Goal: Task Accomplishment & Management: Complete application form

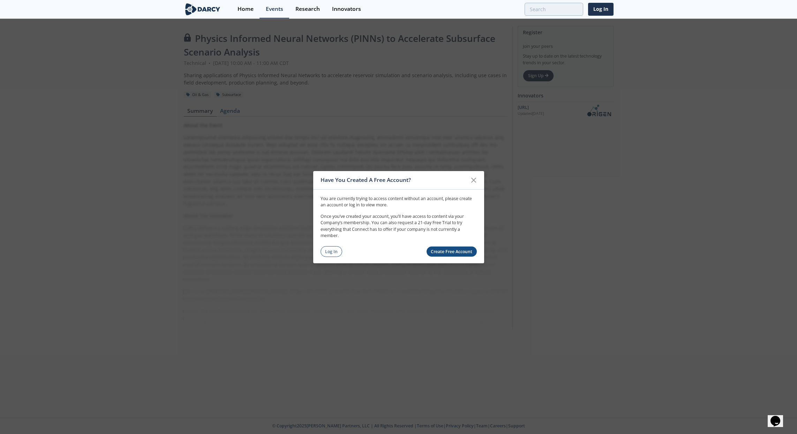
click at [439, 249] on link "Create Free Account" at bounding box center [452, 251] width 50 height 10
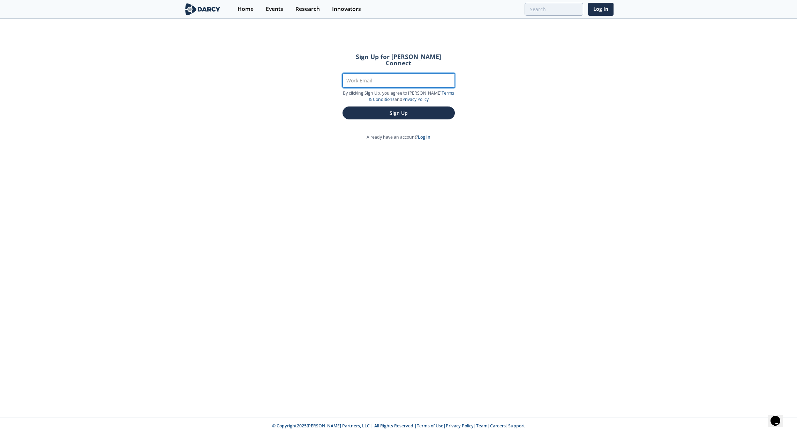
click at [355, 73] on input "Work Email" at bounding box center [399, 80] width 112 height 14
type input "[PERSON_NAME][EMAIL_ADDRESS][DOMAIN_NAME]"
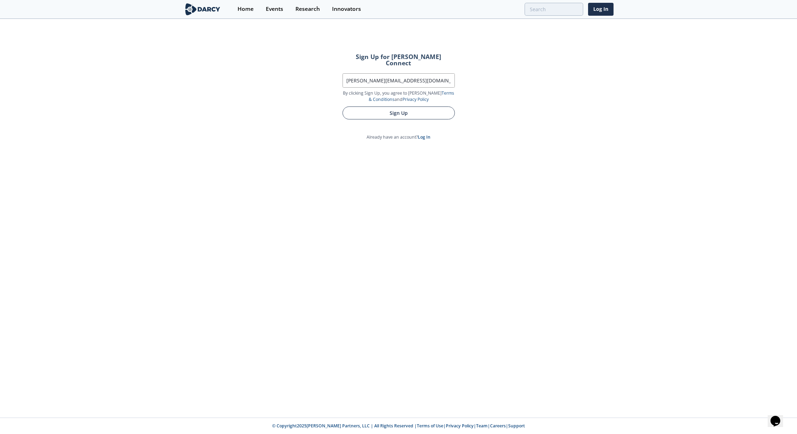
click at [370, 107] on button "Sign Up" at bounding box center [399, 112] width 112 height 13
click at [403, 109] on button "Sign Up" at bounding box center [399, 112] width 112 height 13
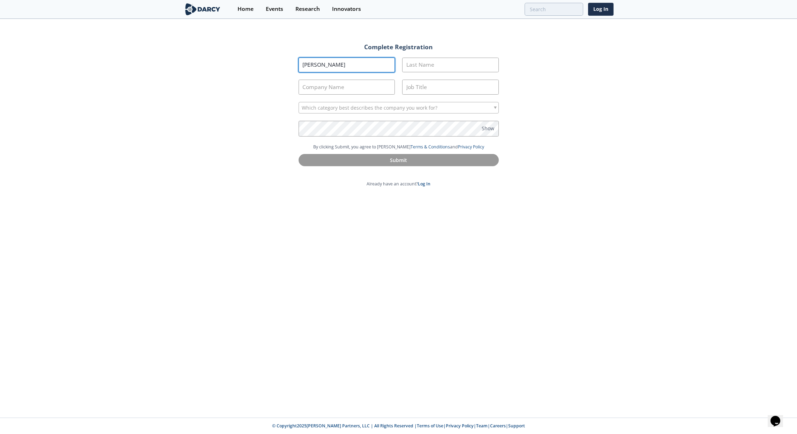
type input "Sheldon"
type input "Plahn"
type input "Self"
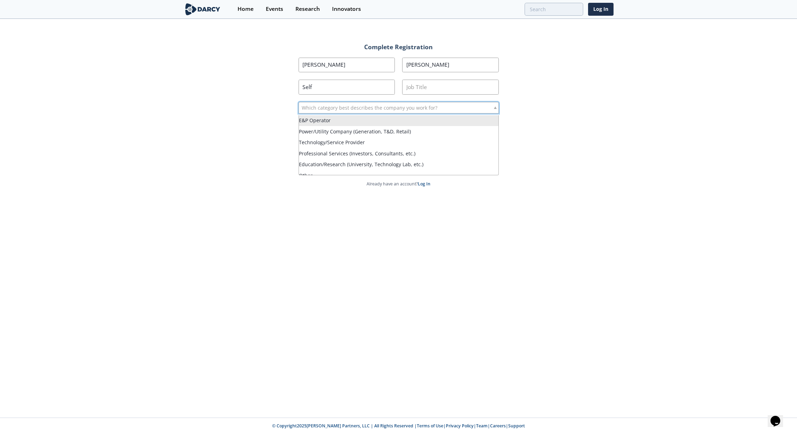
click at [338, 111] on span "Which category best describes the company you work for?" at bounding box center [370, 107] width 136 height 11
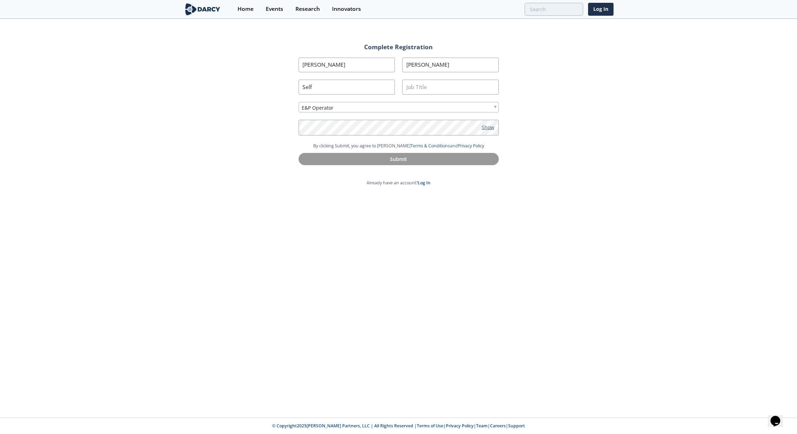
click at [486, 129] on span "Show" at bounding box center [488, 126] width 13 height 7
click at [417, 84] on input "Job Title" at bounding box center [450, 87] width 97 height 15
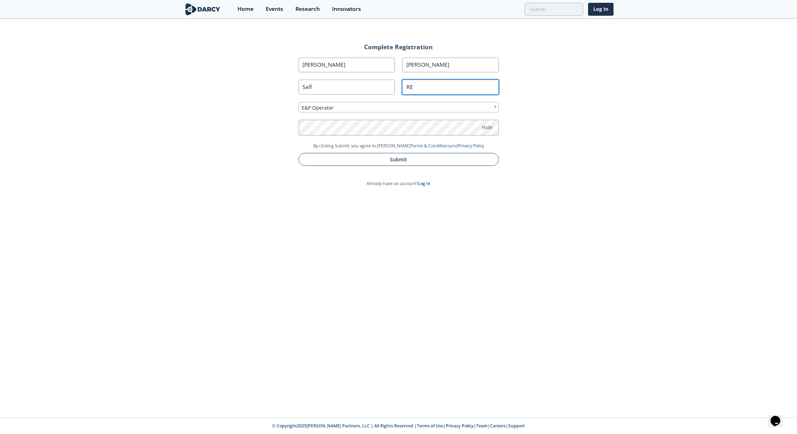
type input "RE"
click at [408, 160] on button "Submit" at bounding box center [399, 159] width 200 height 13
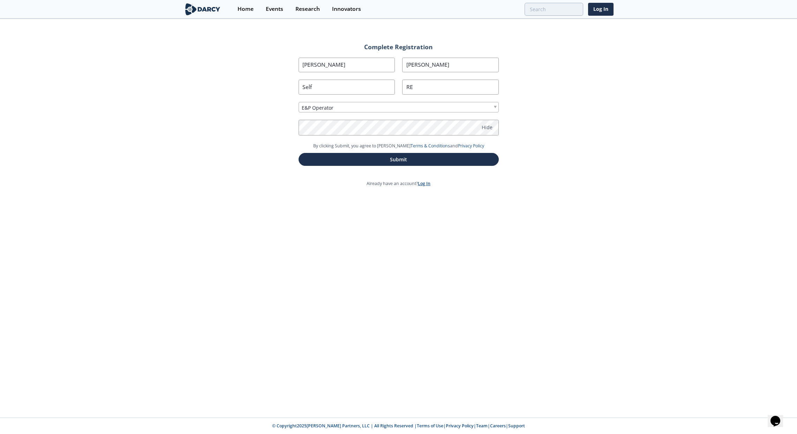
click at [424, 185] on link "Log In" at bounding box center [424, 183] width 13 height 6
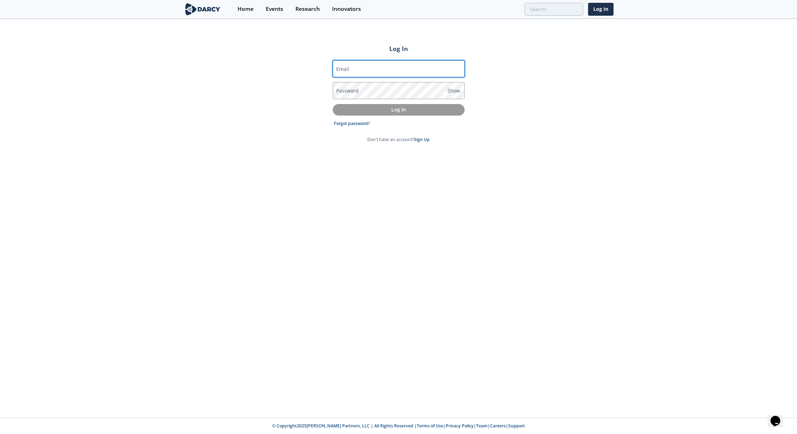
type input "sheldon@plahnsite.com"
click at [357, 90] on label "Password" at bounding box center [347, 90] width 22 height 7
click at [384, 166] on div "Log In Email sheldon@plahnsite.com Password Show Log In Forgot password? Don't …" at bounding box center [398, 219] width 797 height 398
click at [357, 124] on link "Forgot password?" at bounding box center [352, 123] width 36 height 6
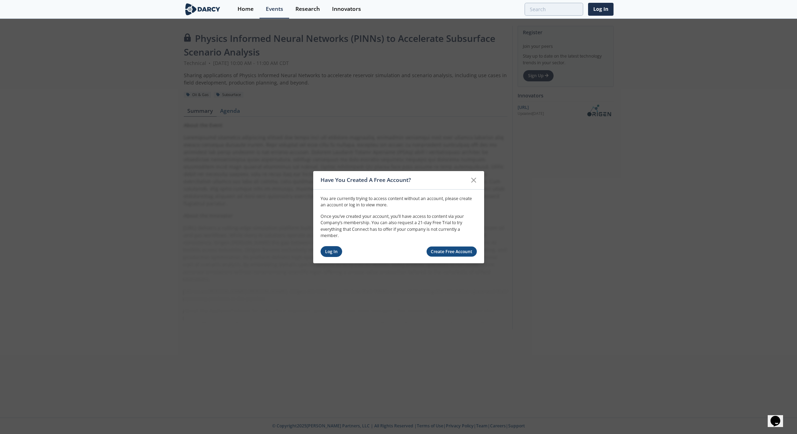
click at [326, 252] on link "Log In" at bounding box center [332, 251] width 22 height 11
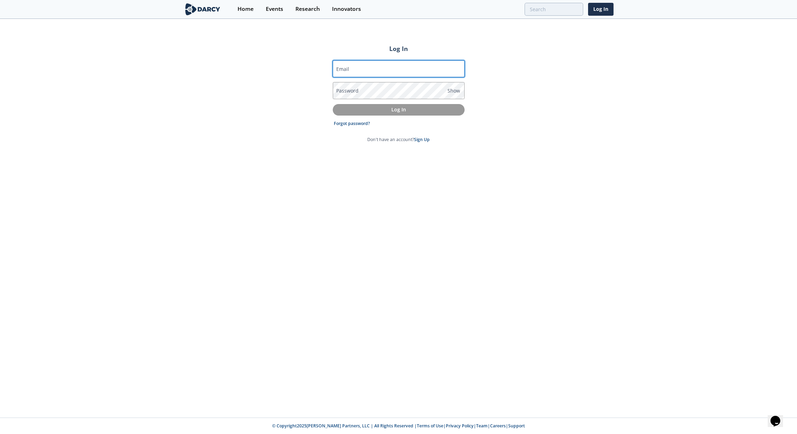
type input "[PERSON_NAME][EMAIL_ADDRESS][DOMAIN_NAME]"
click at [360, 125] on link "Forgot password?" at bounding box center [352, 123] width 36 height 6
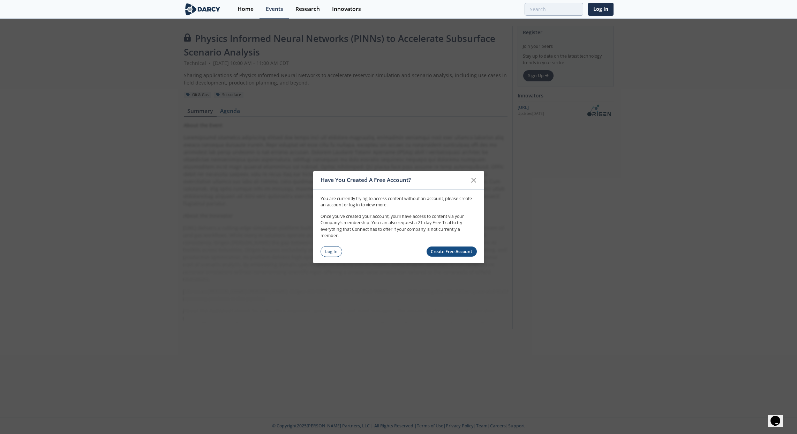
click at [438, 252] on link "Create Free Account" at bounding box center [452, 251] width 50 height 10
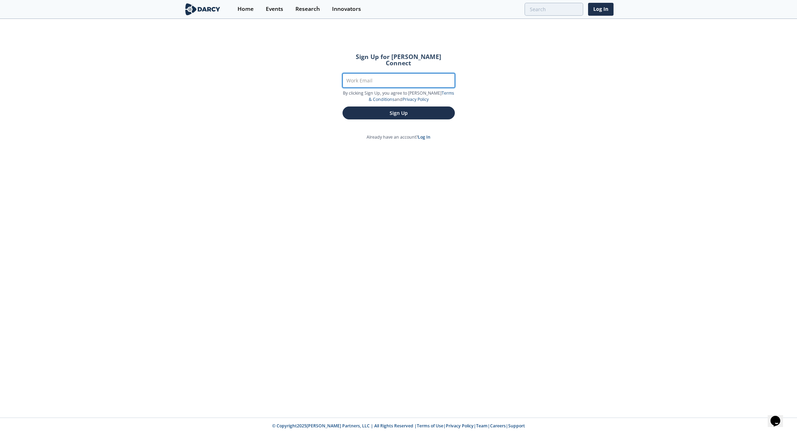
click at [364, 73] on input "Work Email" at bounding box center [399, 80] width 112 height 14
type input "sheldon@plahnsite.com"
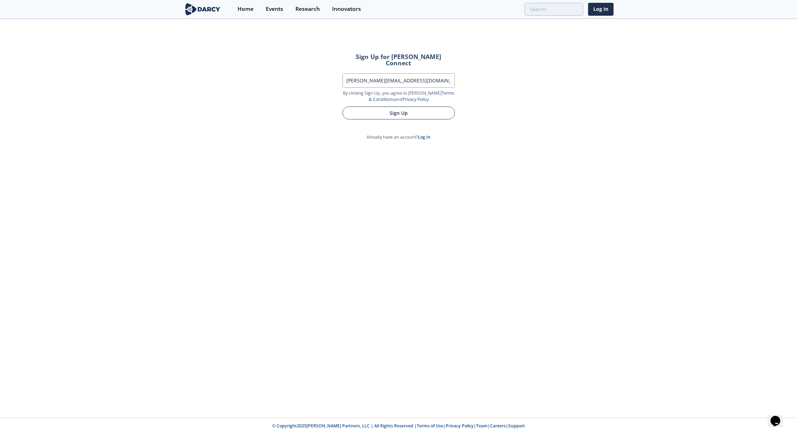
click at [376, 106] on button "Sign Up" at bounding box center [399, 112] width 112 height 13
click at [404, 108] on button "Sign Up" at bounding box center [399, 112] width 112 height 13
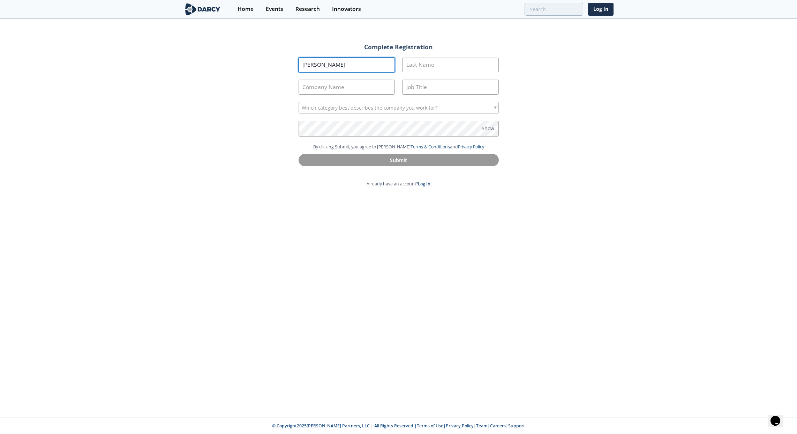
type input "Sheldon"
type input "Plahn"
type input "W"
type input "Self"
type input "RE"
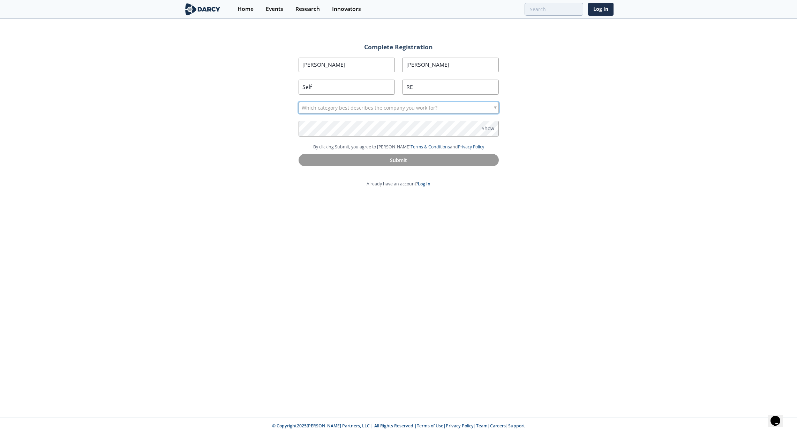
click at [361, 110] on span "Which category best describes the company you work for?" at bounding box center [370, 107] width 136 height 11
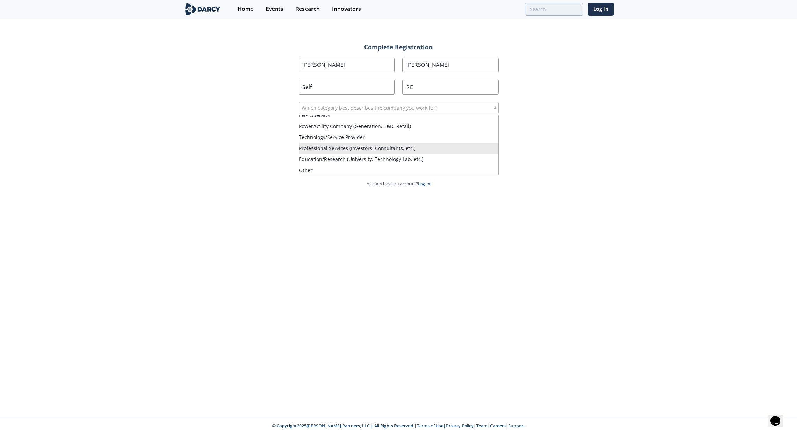
scroll to position [5, 0]
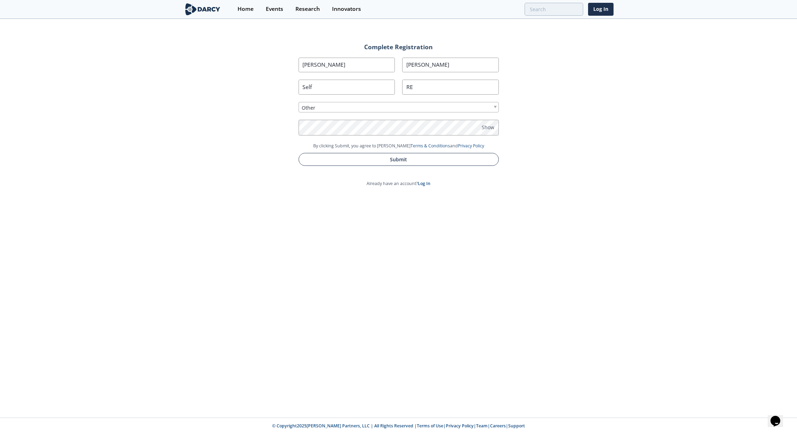
click at [361, 161] on button "Submit" at bounding box center [399, 159] width 200 height 13
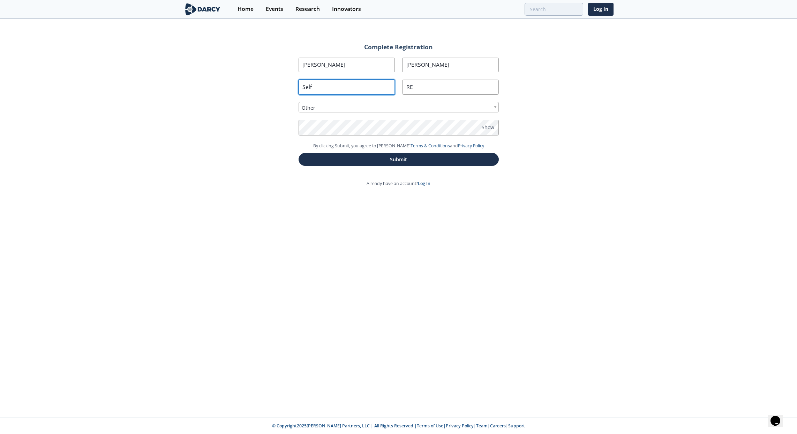
click at [313, 87] on input "Self" at bounding box center [347, 87] width 97 height 15
type input "Self1"
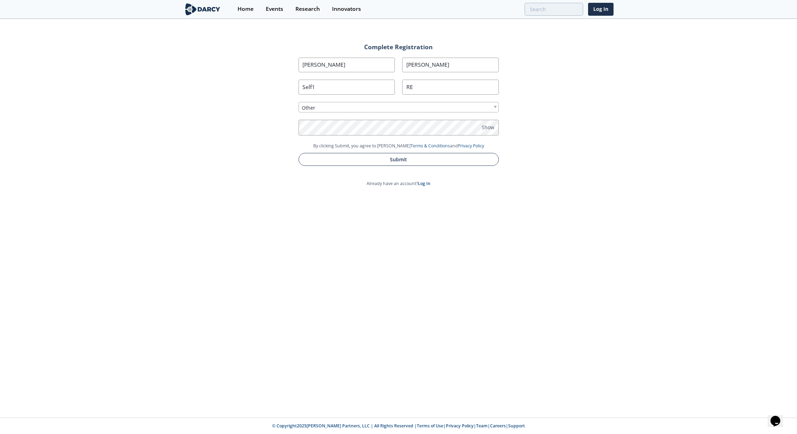
click at [369, 161] on button "Submit" at bounding box center [399, 159] width 200 height 13
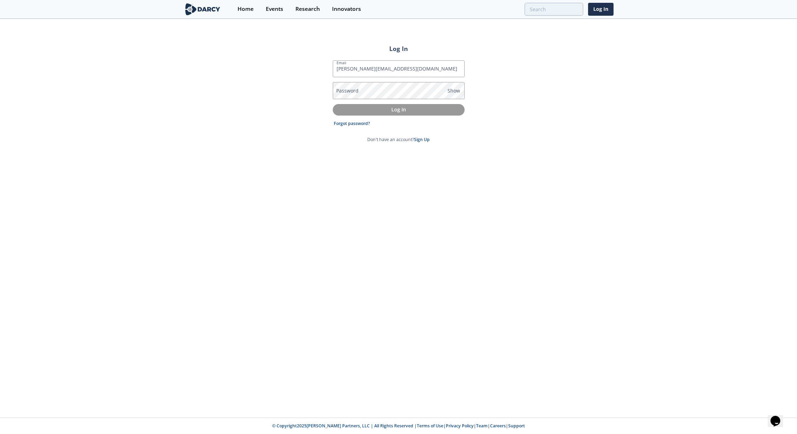
click at [356, 91] on label "Password" at bounding box center [347, 90] width 22 height 7
click at [369, 113] on p "Log In" at bounding box center [399, 109] width 122 height 7
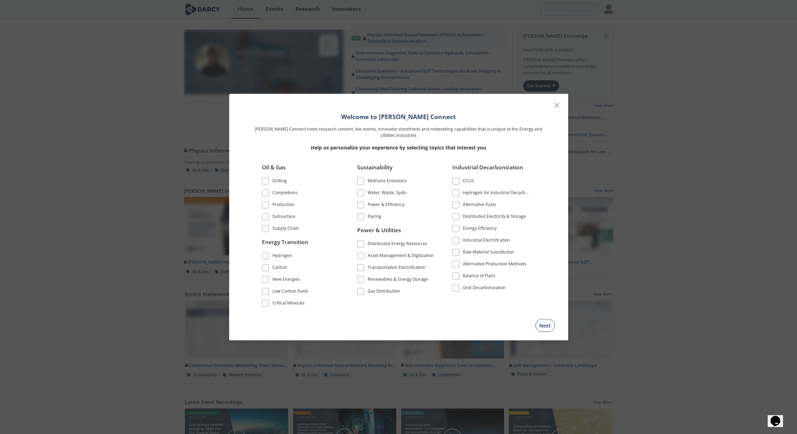
click at [544, 322] on button "Next" at bounding box center [545, 325] width 20 height 13
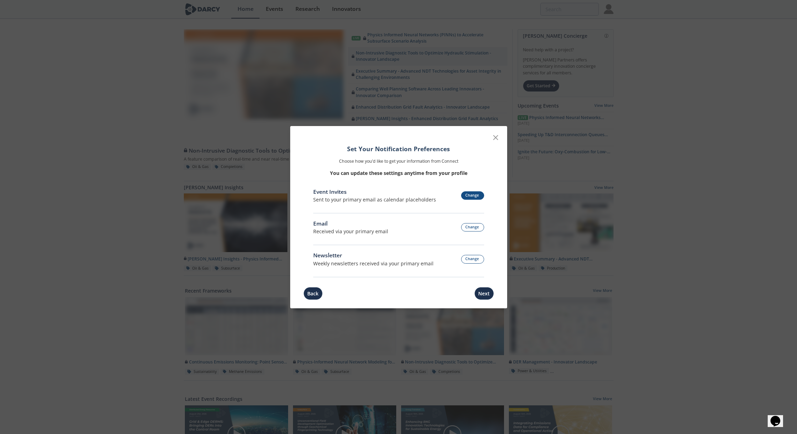
click at [467, 196] on button "Change" at bounding box center [472, 195] width 23 height 9
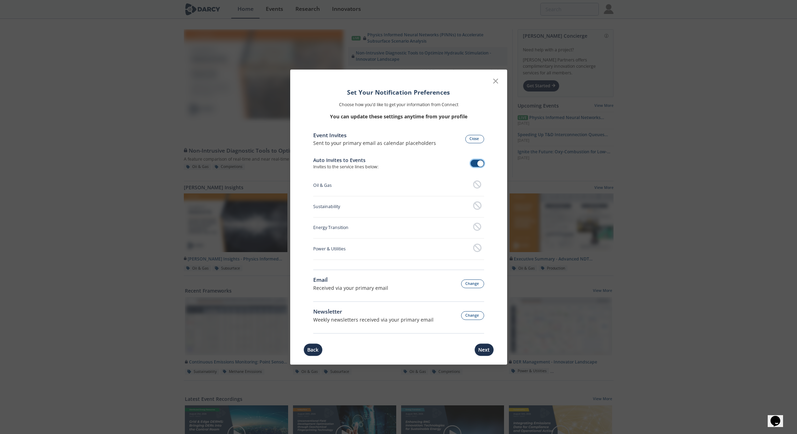
click at [482, 162] on span at bounding box center [481, 163] width 6 height 6
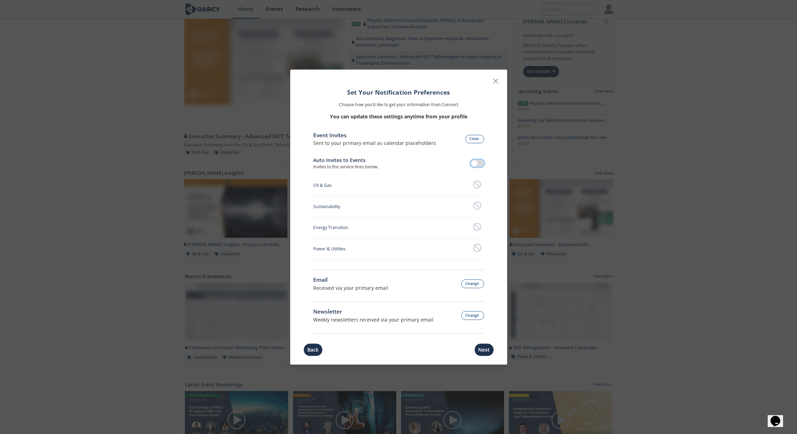
scroll to position [16, 0]
click at [471, 282] on button "Change" at bounding box center [472, 283] width 23 height 9
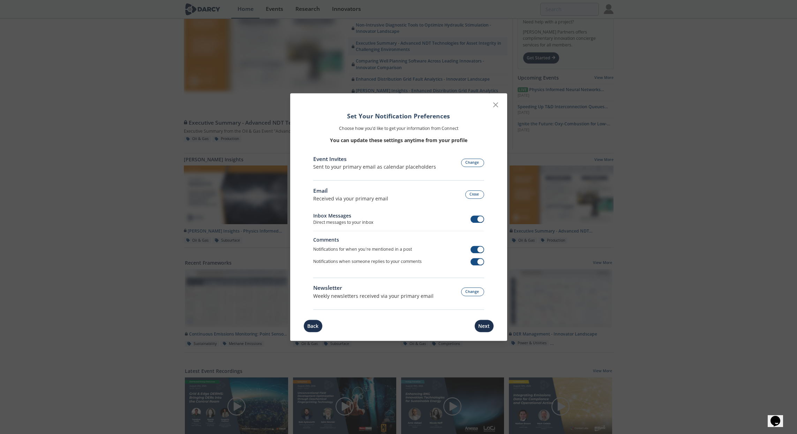
scroll to position [27, 0]
click at [480, 220] on span at bounding box center [481, 219] width 6 height 6
click at [480, 249] on span at bounding box center [481, 249] width 6 height 6
click at [481, 263] on span at bounding box center [481, 261] width 6 height 6
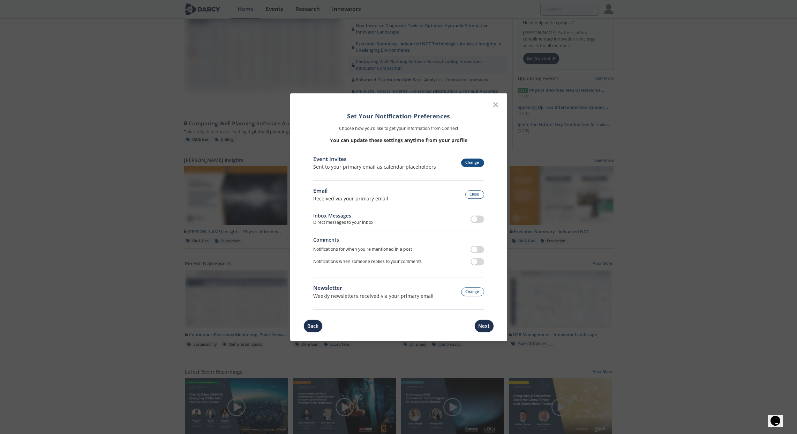
click at [479, 164] on button "Change" at bounding box center [472, 162] width 23 height 9
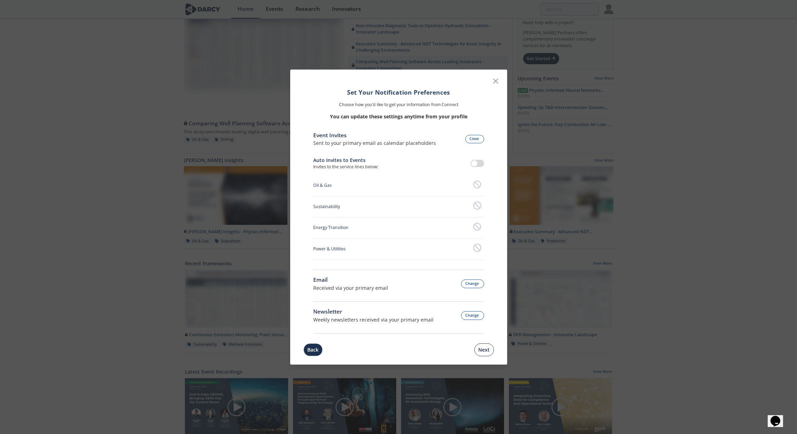
click at [480, 347] on button "Next" at bounding box center [484, 349] width 20 height 13
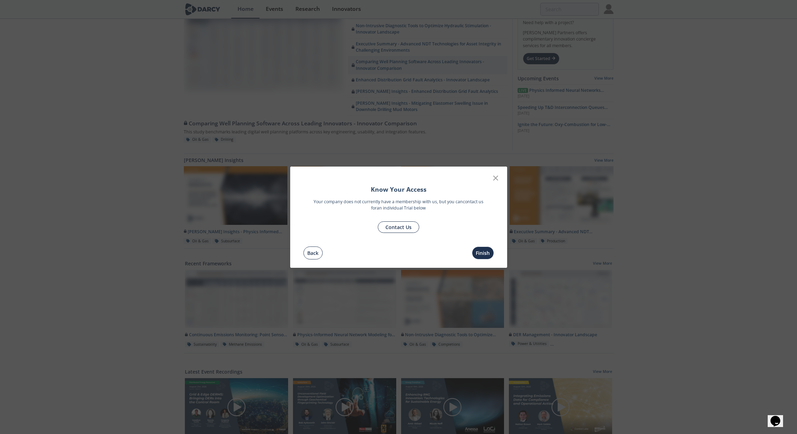
click at [312, 254] on button "Back" at bounding box center [312, 252] width 19 height 13
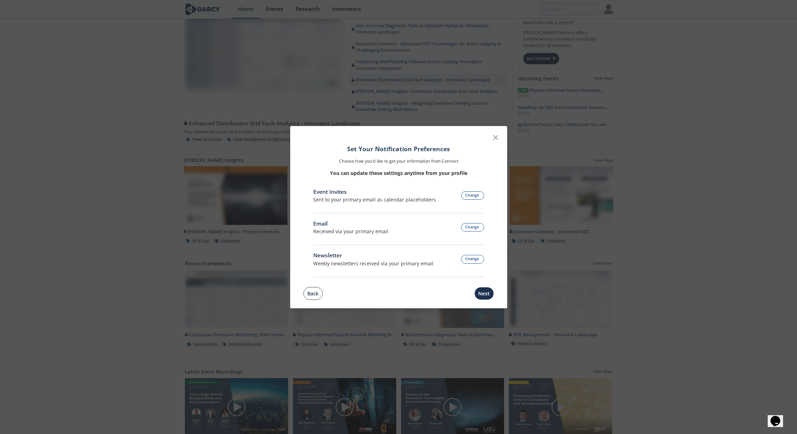
click at [312, 254] on div "Set Your Notification Preferences Choose how you’d like to get your information…" at bounding box center [399, 203] width 210 height 148
click at [476, 229] on button "Change" at bounding box center [472, 227] width 23 height 9
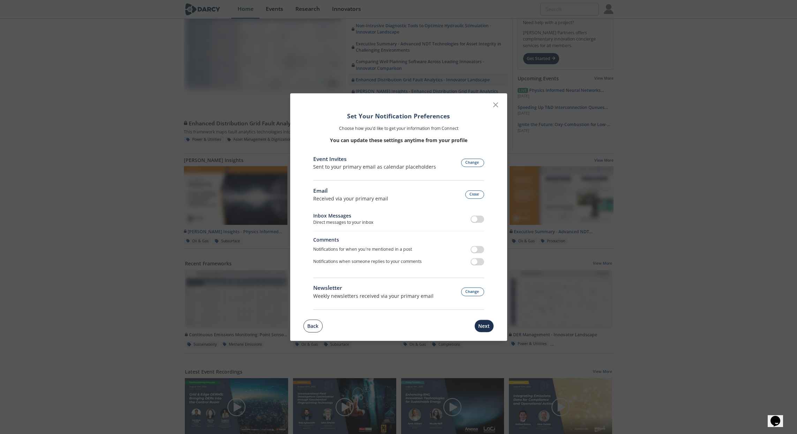
click at [314, 325] on button "Back" at bounding box center [312, 325] width 19 height 13
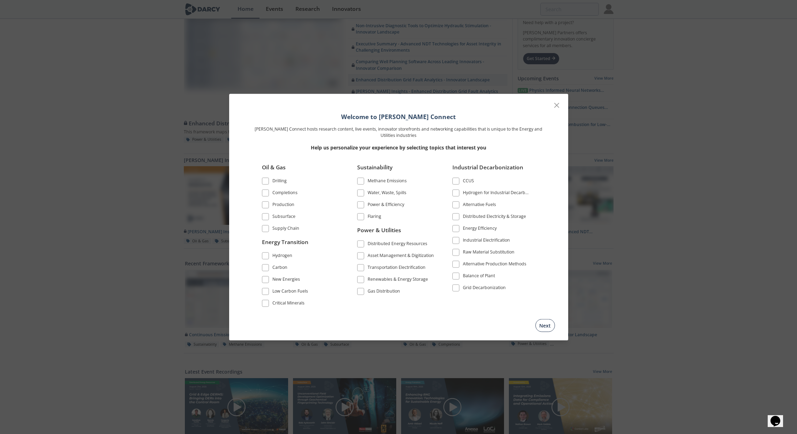
click at [544, 325] on button "Next" at bounding box center [545, 325] width 20 height 13
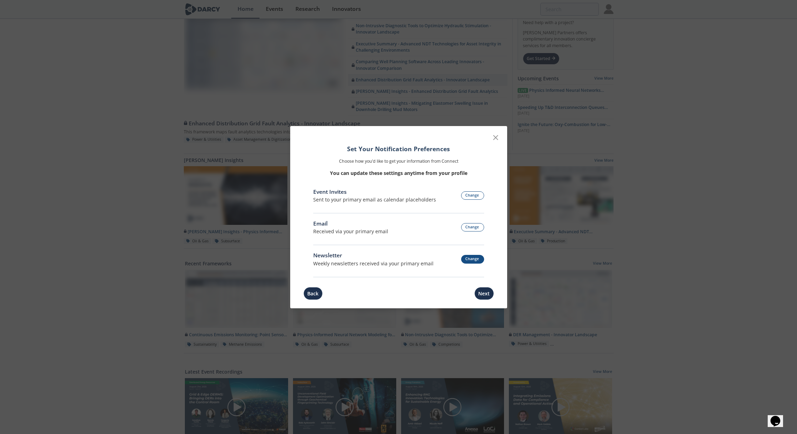
click at [475, 258] on button "Change" at bounding box center [472, 259] width 23 height 9
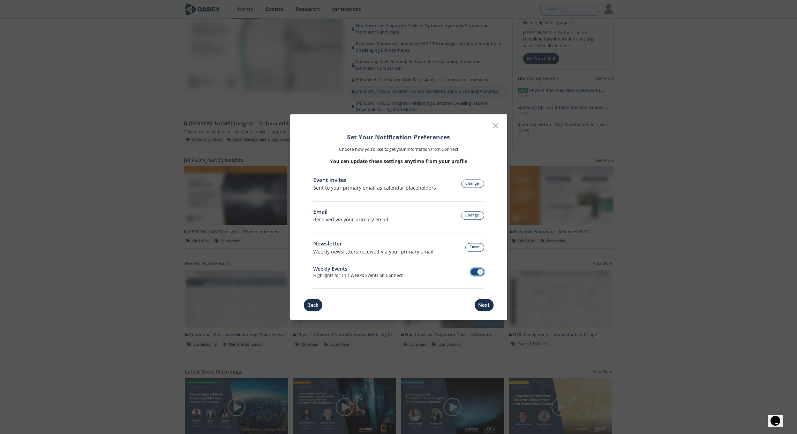
click at [480, 271] on span at bounding box center [481, 272] width 6 height 6
click at [472, 182] on button "Change" at bounding box center [472, 183] width 23 height 9
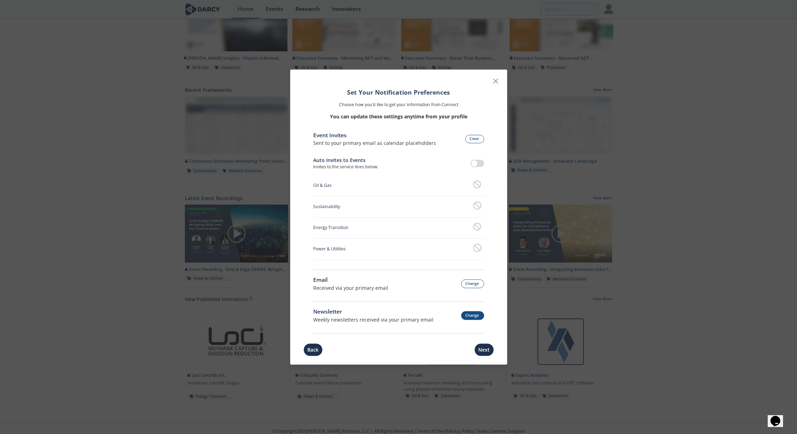
scroll to position [200, 0]
click at [482, 351] on button "Next" at bounding box center [484, 349] width 20 height 13
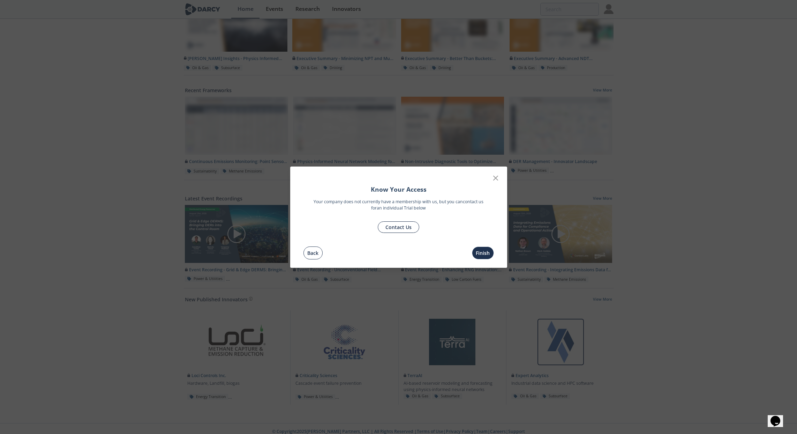
click at [312, 252] on button "Back" at bounding box center [312, 252] width 19 height 13
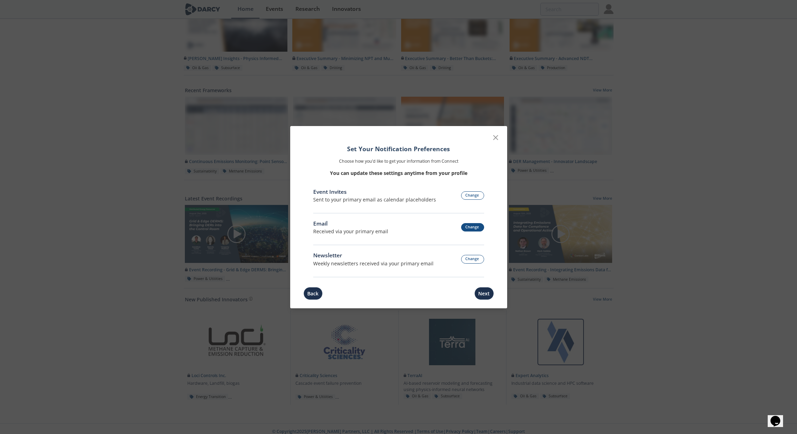
click at [474, 227] on button "Change" at bounding box center [472, 227] width 23 height 9
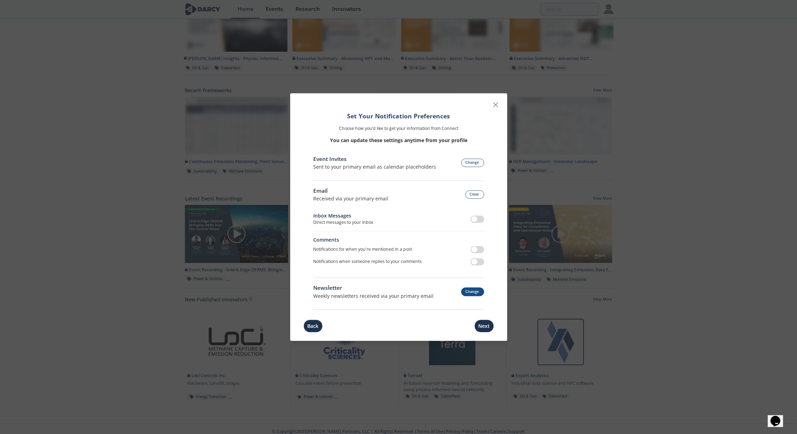
click at [472, 293] on button "Change" at bounding box center [472, 291] width 23 height 9
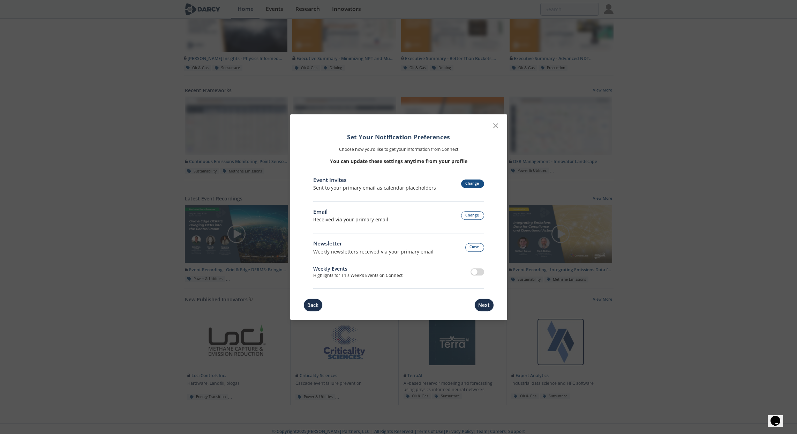
click at [473, 185] on button "Change" at bounding box center [472, 183] width 23 height 9
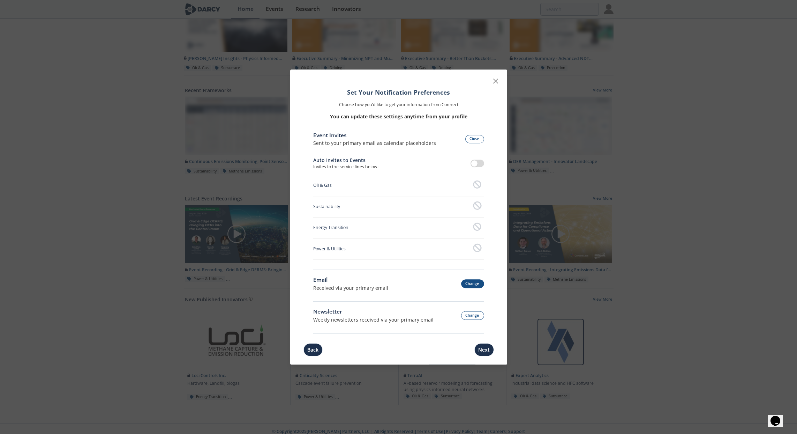
click at [470, 281] on button "Change" at bounding box center [472, 283] width 23 height 9
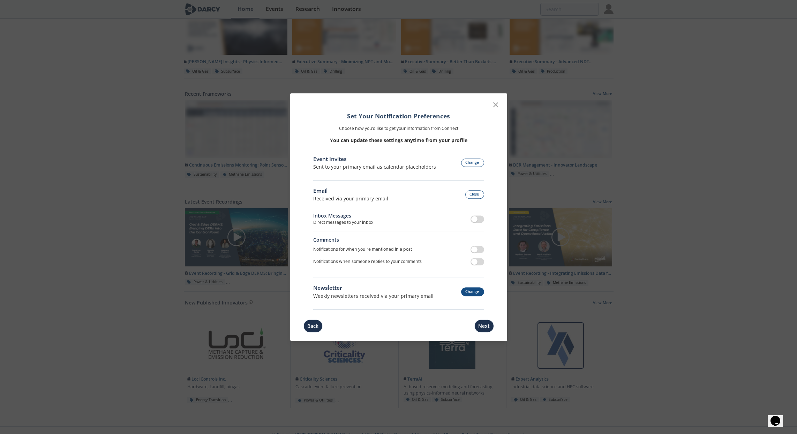
click at [469, 292] on button "Change" at bounding box center [472, 291] width 23 height 9
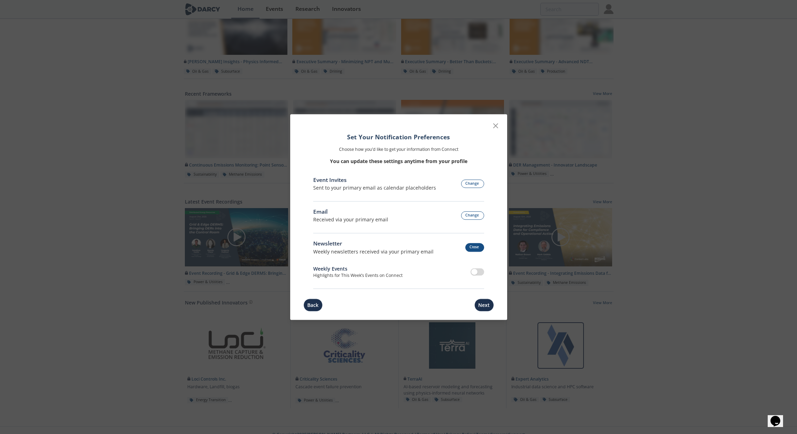
click at [477, 248] on button "Close" at bounding box center [474, 247] width 19 height 9
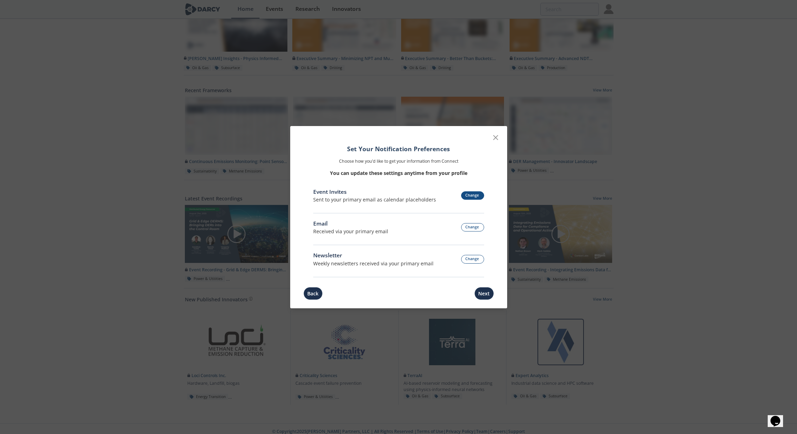
click at [472, 196] on button "Change" at bounding box center [472, 195] width 23 height 9
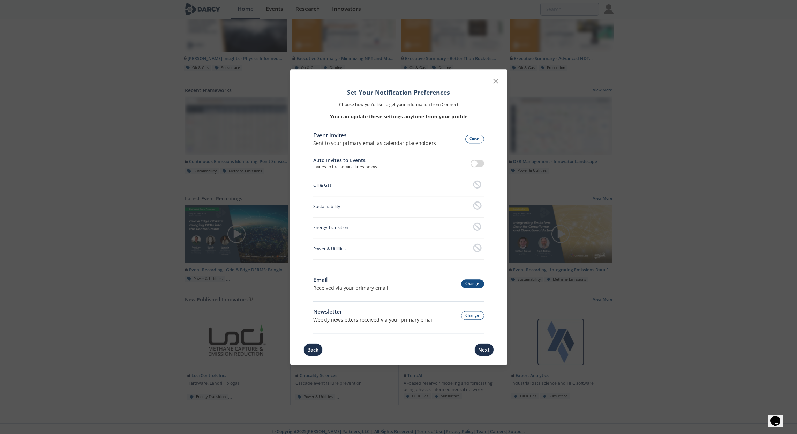
click at [469, 285] on button "Change" at bounding box center [472, 283] width 23 height 9
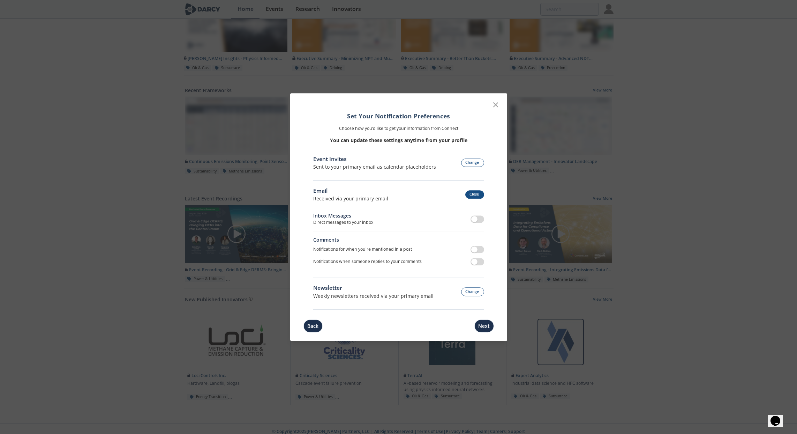
click at [475, 193] on button "Close" at bounding box center [474, 194] width 19 height 9
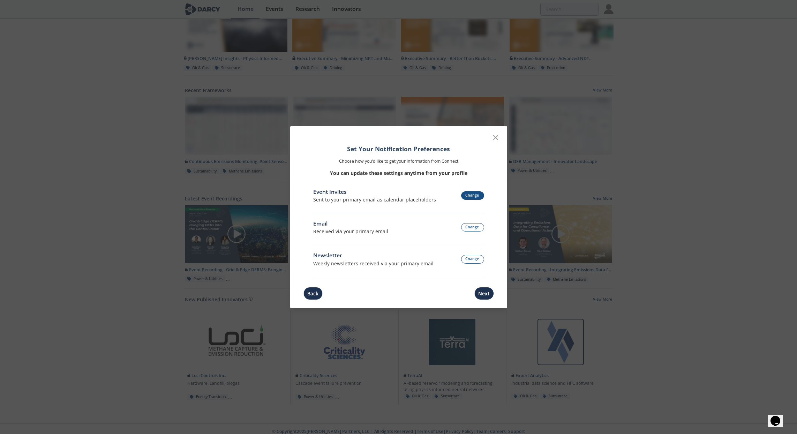
click at [472, 197] on button "Change" at bounding box center [472, 195] width 23 height 9
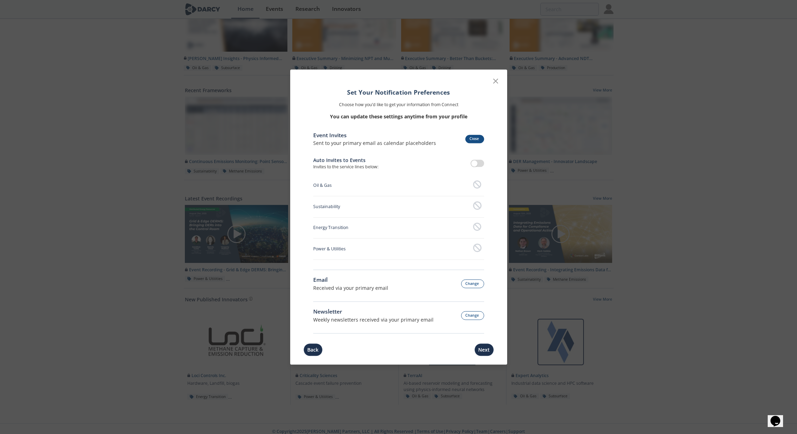
click at [472, 139] on button "Close" at bounding box center [474, 139] width 19 height 9
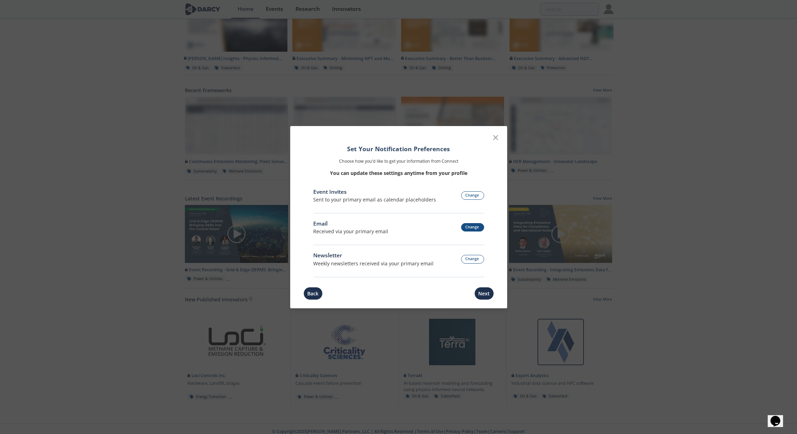
click at [468, 228] on button "Change" at bounding box center [472, 227] width 23 height 9
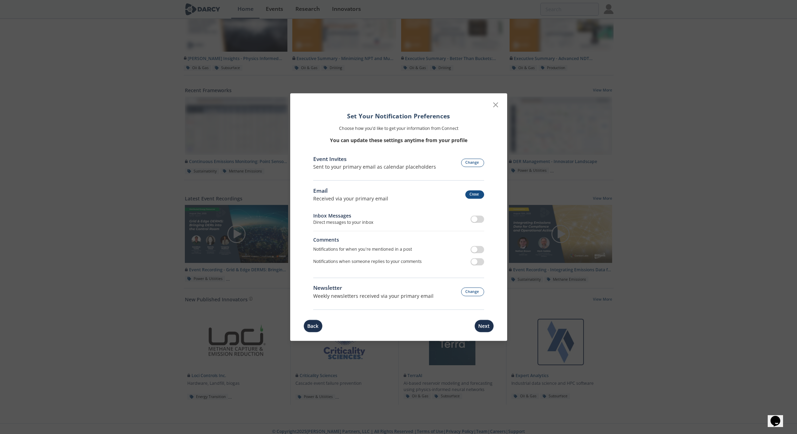
click at [474, 195] on button "Close" at bounding box center [474, 194] width 19 height 9
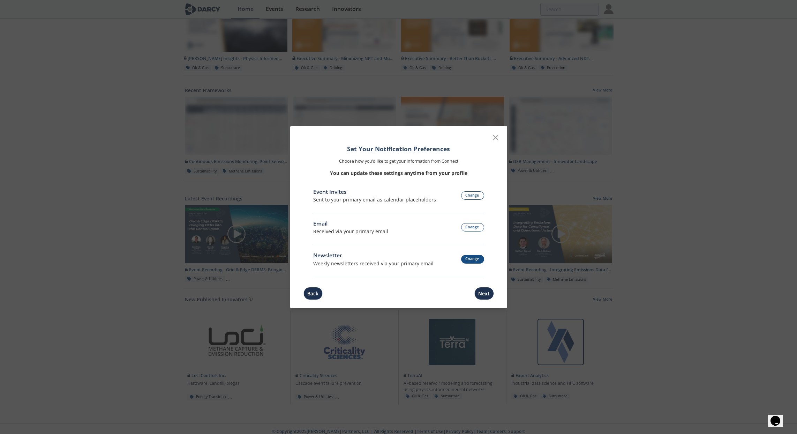
click at [470, 260] on button "Change" at bounding box center [472, 259] width 23 height 9
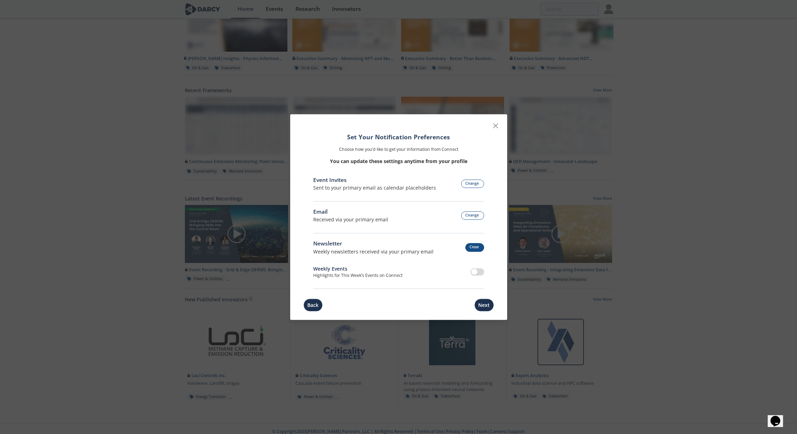
click at [474, 247] on button "Close" at bounding box center [474, 247] width 19 height 9
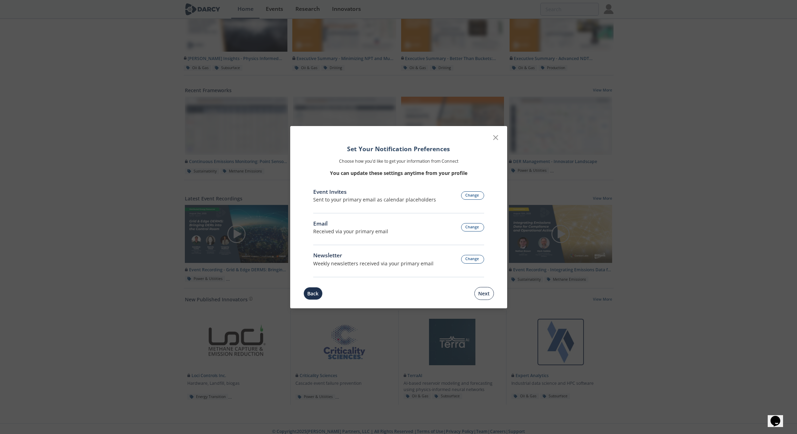
click at [481, 293] on button "Next" at bounding box center [484, 293] width 20 height 13
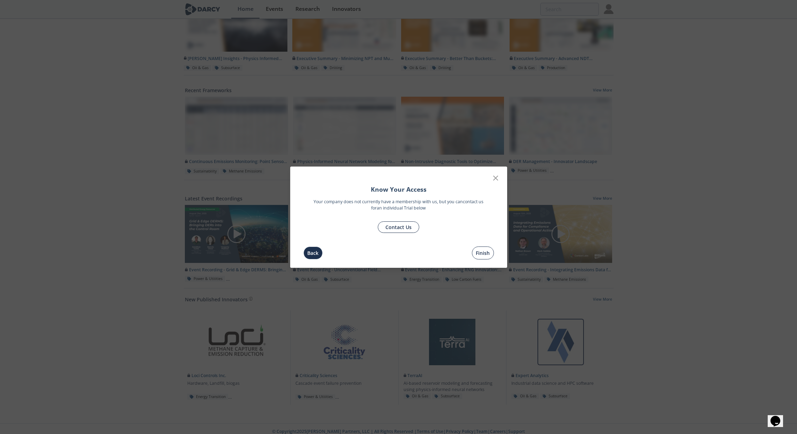
click at [487, 254] on button "Finish" at bounding box center [483, 252] width 22 height 13
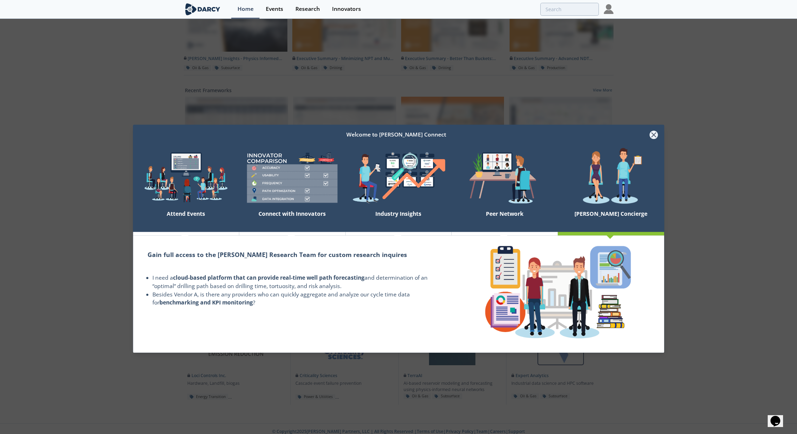
click at [654, 135] on icon at bounding box center [654, 135] width 4 height 4
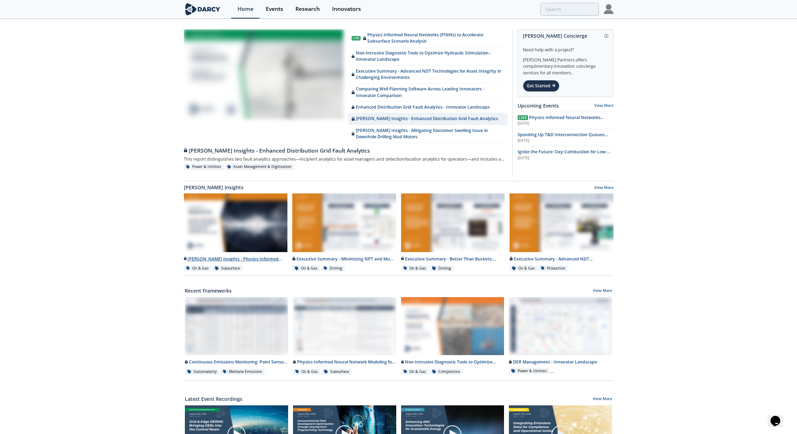
scroll to position [0, 0]
click at [240, 218] on div at bounding box center [236, 222] width 104 height 59
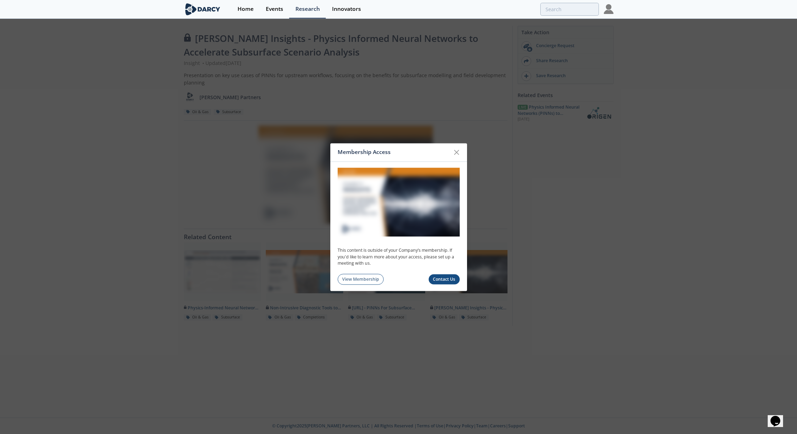
click at [393, 225] on img at bounding box center [399, 201] width 122 height 69
click at [457, 151] on icon at bounding box center [456, 152] width 8 height 8
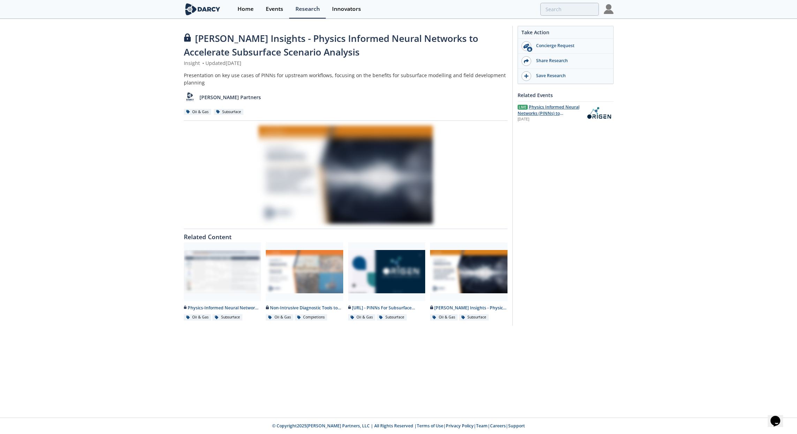
click at [542, 110] on span "Physics Informed Neural Networks (PINNs) to Accelerate Subsurface Scenario Anal…" at bounding box center [549, 116] width 62 height 25
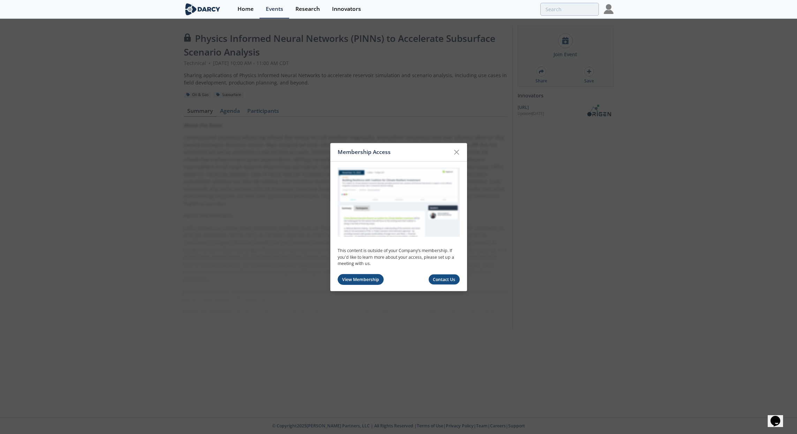
click at [352, 279] on link "View Membership" at bounding box center [361, 279] width 46 height 11
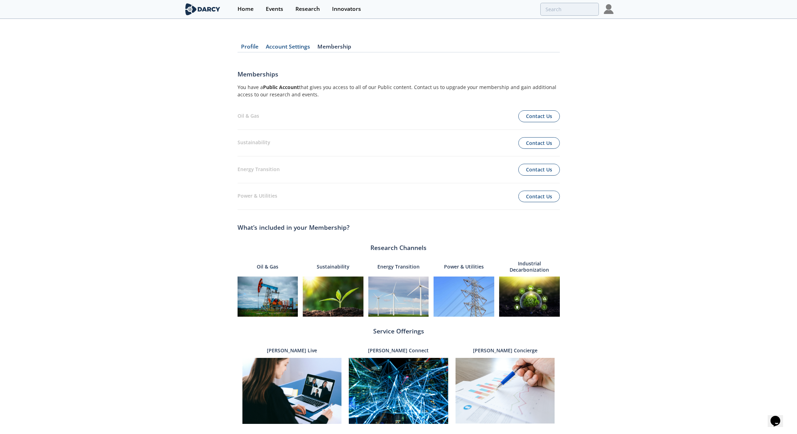
click at [331, 45] on link "Membership" at bounding box center [334, 48] width 41 height 8
click at [608, 4] on div at bounding box center [609, 9] width 10 height 18
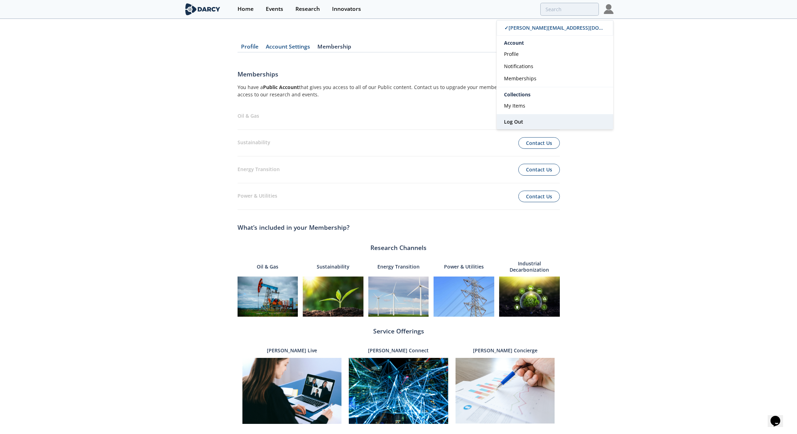
click at [515, 123] on span "Log Out" at bounding box center [513, 121] width 19 height 7
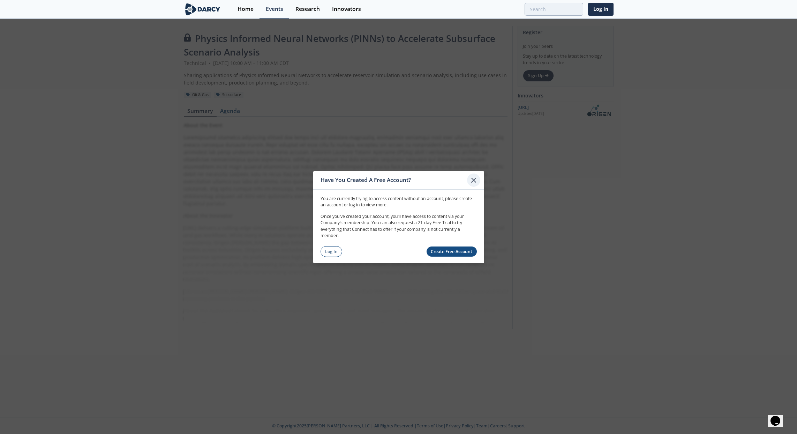
click at [476, 180] on icon at bounding box center [474, 179] width 8 height 8
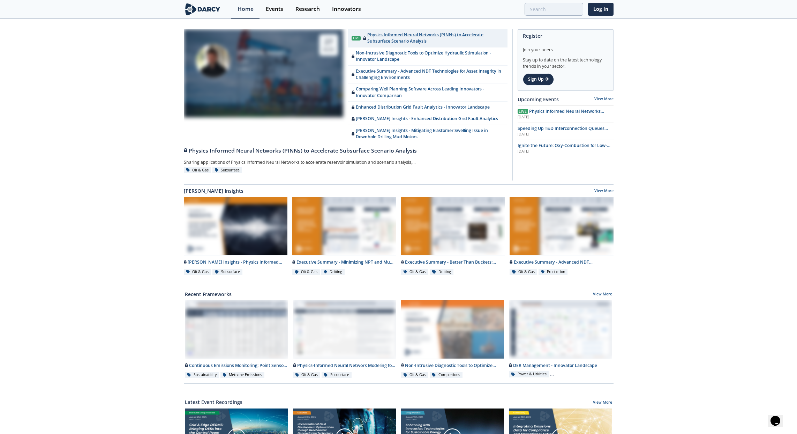
click at [381, 38] on div "Physics Informed Neural Networks (PINNs) to Accelerate Subsurface Scenario Anal…" at bounding box center [433, 38] width 141 height 13
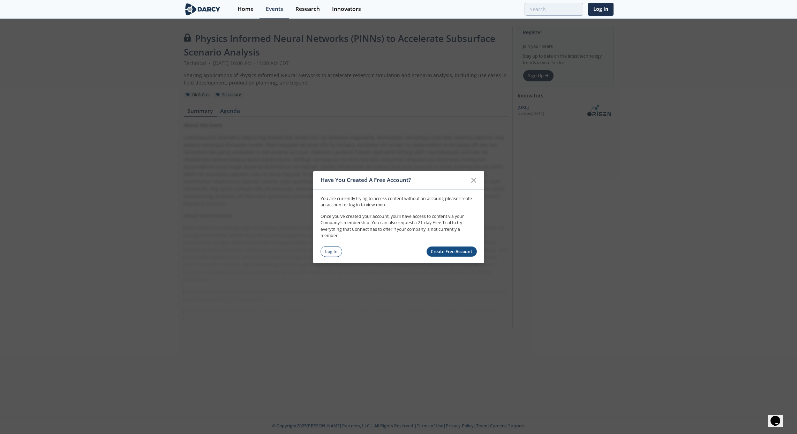
click at [477, 181] on icon at bounding box center [474, 179] width 8 height 8
